Goal: Navigation & Orientation: Find specific page/section

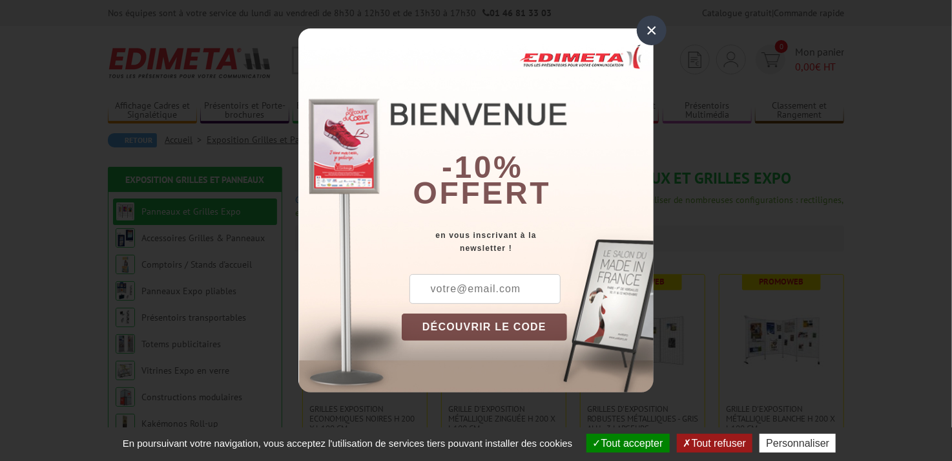
click at [649, 28] on div "×" at bounding box center [652, 31] width 30 height 30
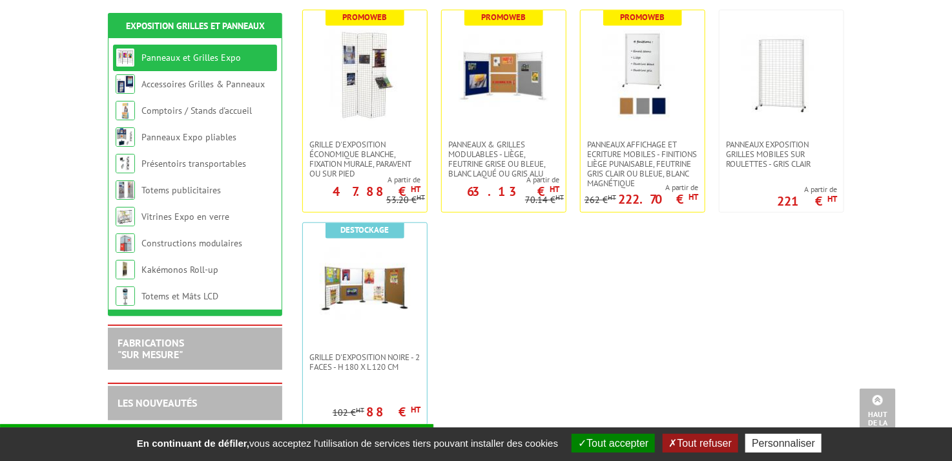
scroll to position [517, 0]
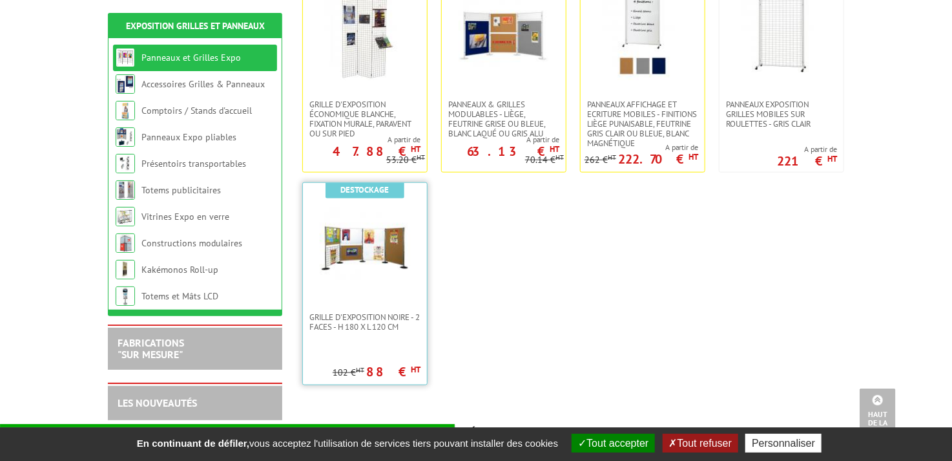
click at [381, 242] on img at bounding box center [365, 247] width 90 height 90
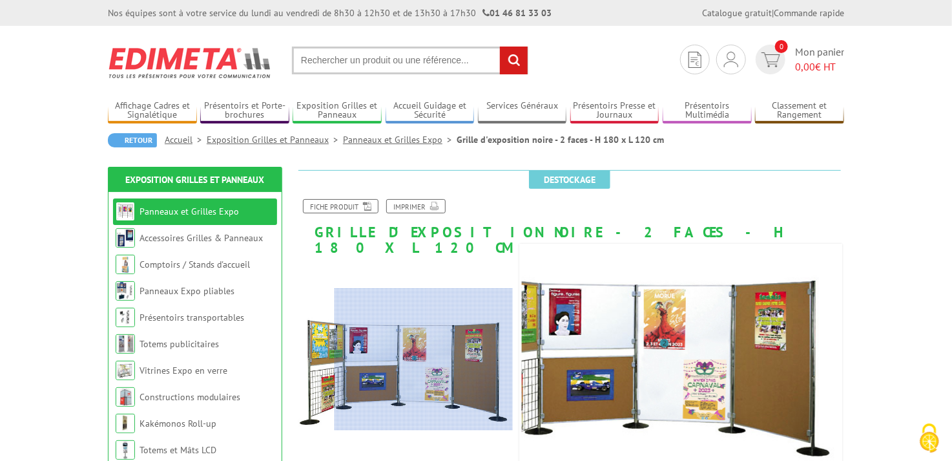
click at [474, 359] on div at bounding box center [424, 359] width 178 height 142
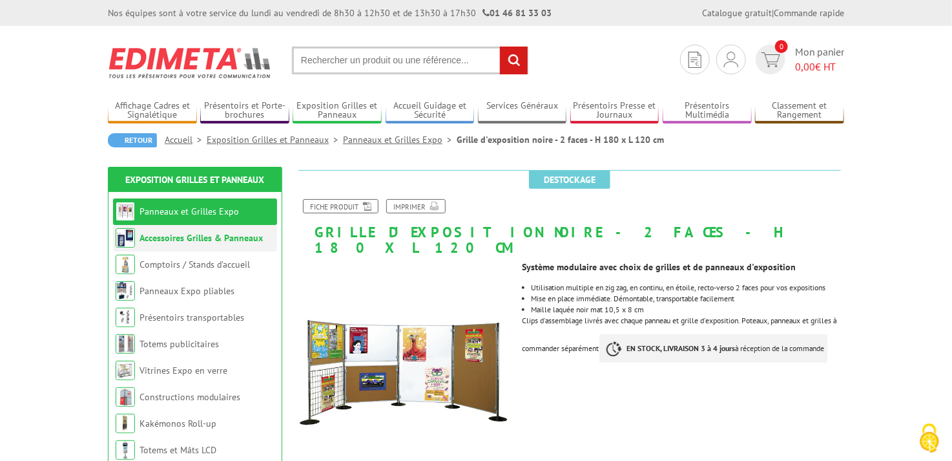
click at [222, 235] on link "Accessoires Grilles & Panneaux" at bounding box center [201, 238] width 123 height 12
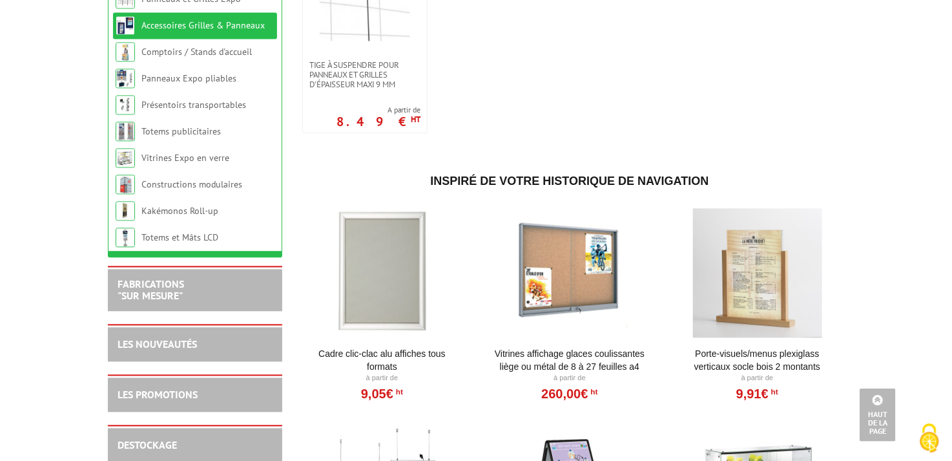
scroll to position [1169, 0]
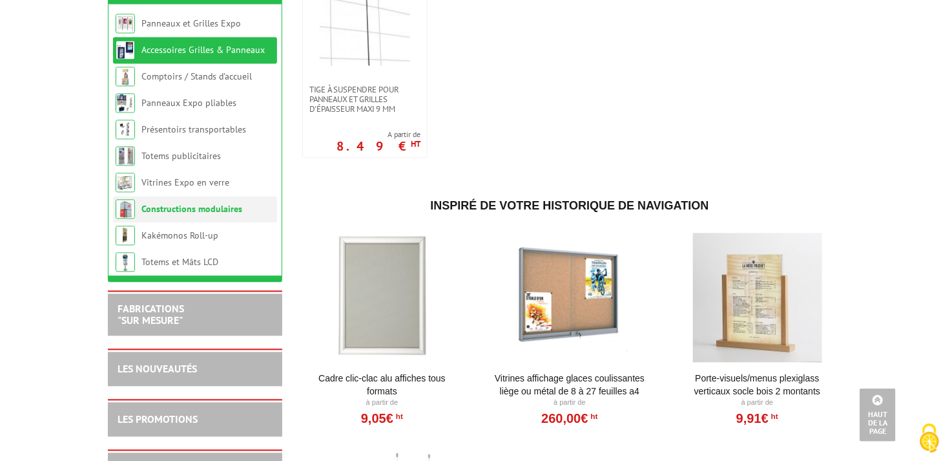
click at [171, 215] on link "Constructions modulaires" at bounding box center [191, 209] width 101 height 12
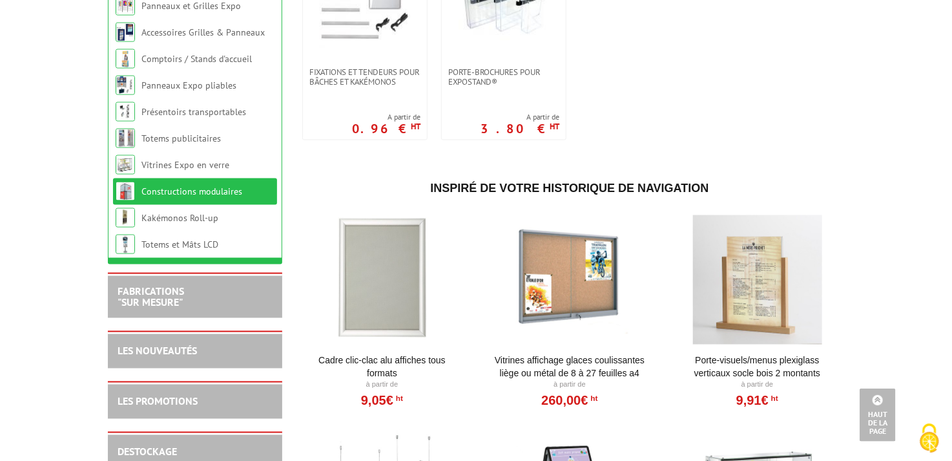
scroll to position [840, 0]
